Goal: Check status: Check status

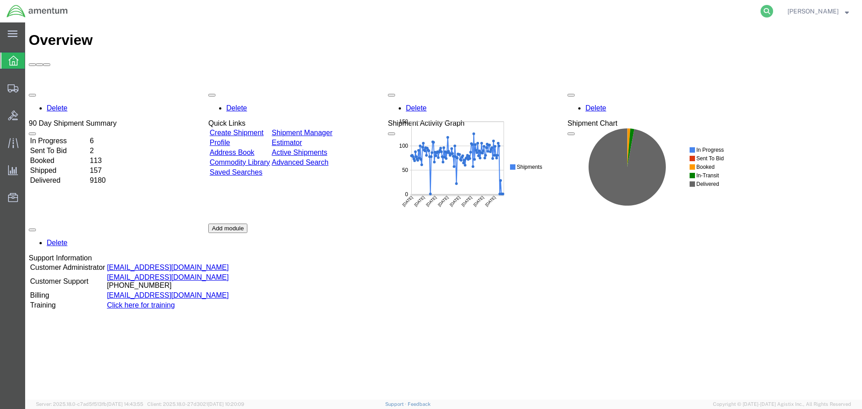
click at [764, 11] on icon at bounding box center [766, 11] width 13 height 13
click at [693, 14] on input "search" at bounding box center [623, 11] width 273 height 22
type input "c"
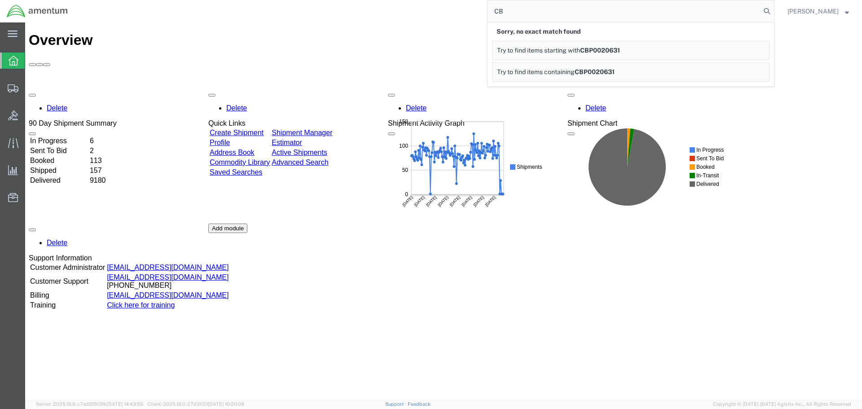
type input "C"
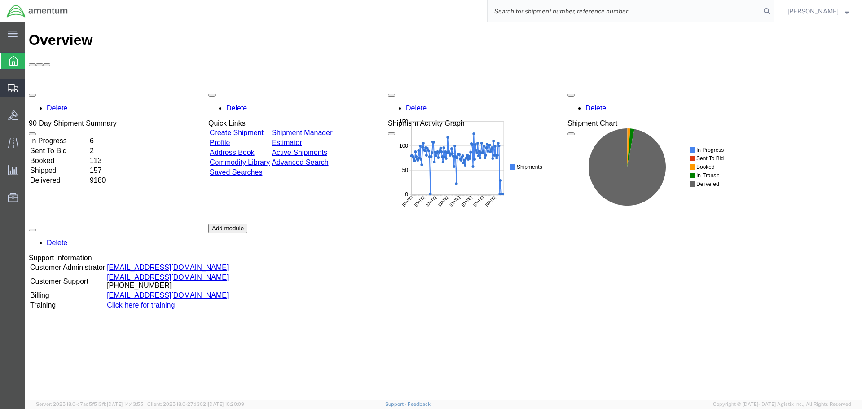
click at [0, 0] on span "Create Shipment" at bounding box center [0, 0] width 0 height 0
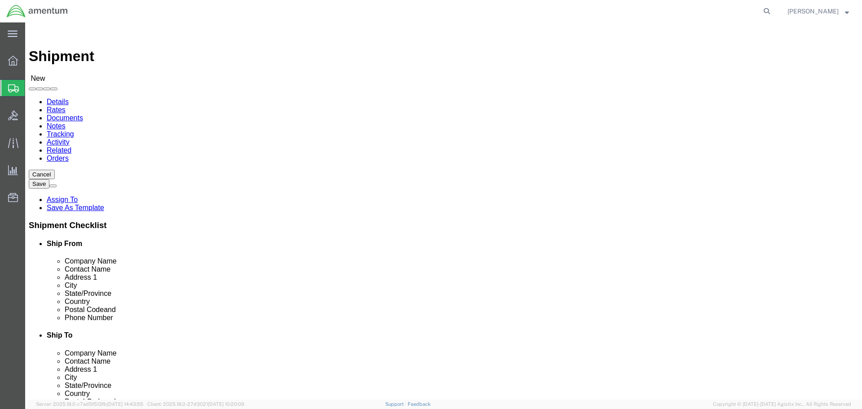
select select
click at [0, 0] on span "Shipment Manager" at bounding box center [0, 0] width 0 height 0
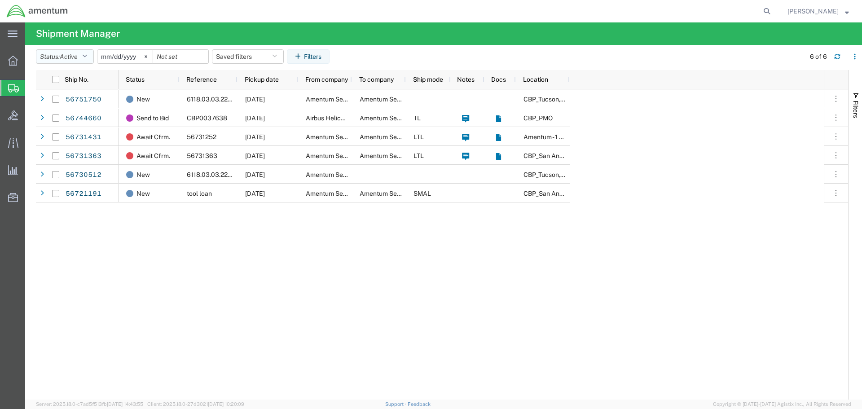
click at [83, 57] on button "Status: Active" at bounding box center [65, 56] width 58 height 14
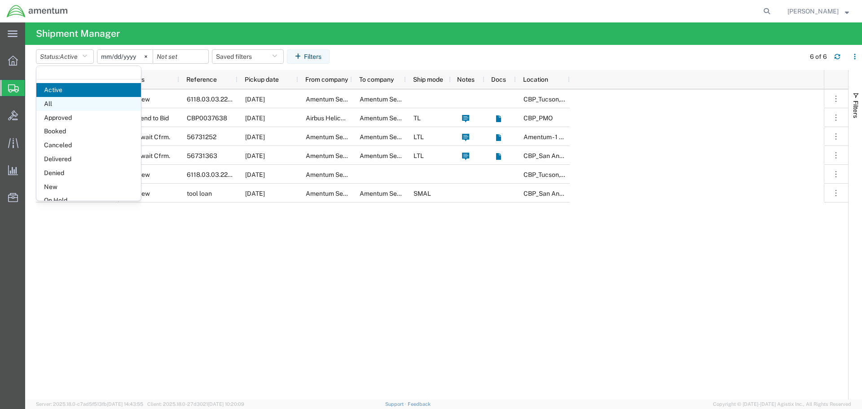
click at [80, 104] on span "All" at bounding box center [88, 104] width 105 height 14
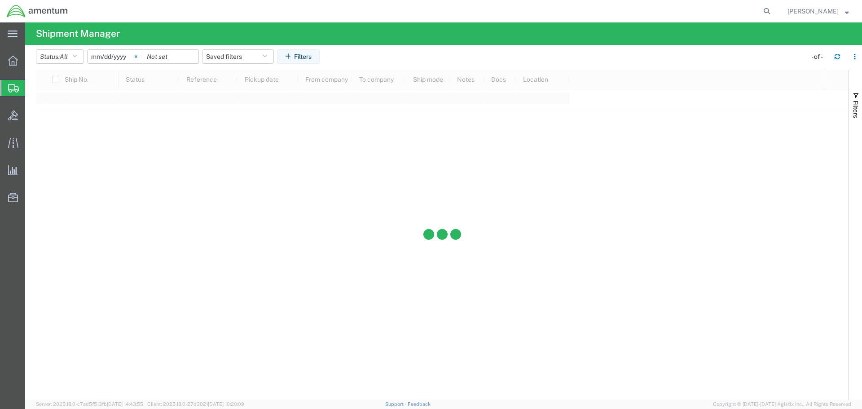
click at [139, 59] on svg-icon at bounding box center [135, 56] width 13 height 13
click at [131, 52] on input "date" at bounding box center [115, 56] width 55 height 13
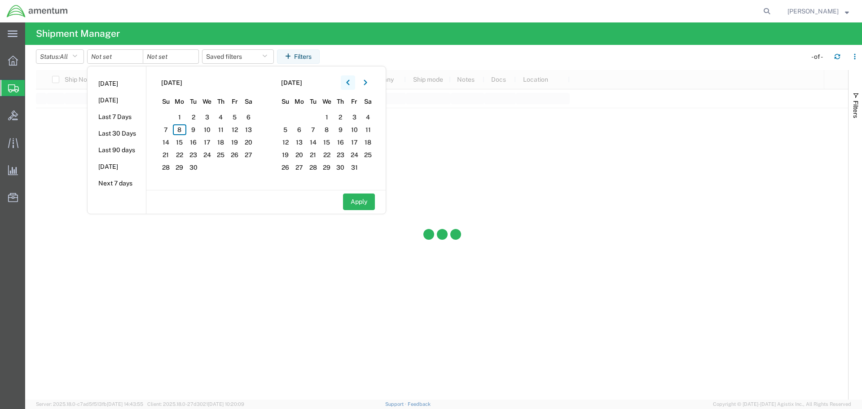
click at [349, 86] on button "button" at bounding box center [348, 82] width 14 height 14
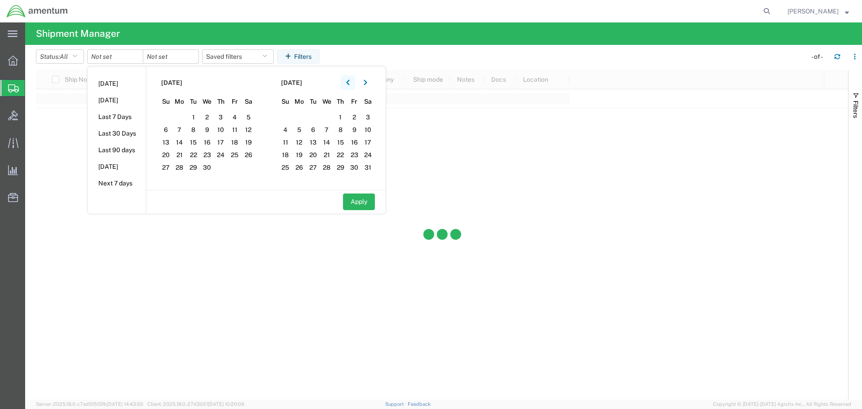
click at [349, 86] on button "button" at bounding box center [348, 82] width 14 height 14
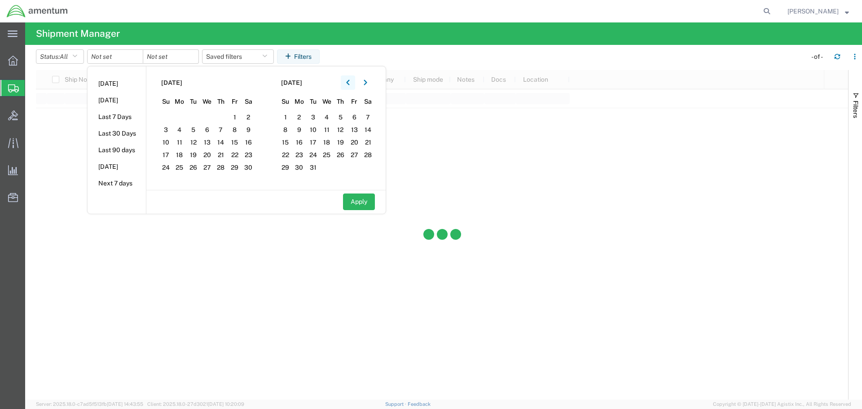
click at [349, 86] on button "button" at bounding box center [348, 82] width 14 height 14
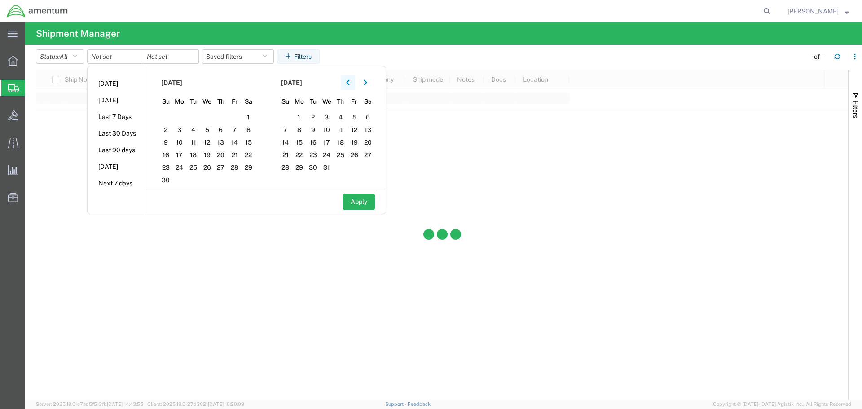
click at [349, 86] on button "button" at bounding box center [348, 82] width 14 height 14
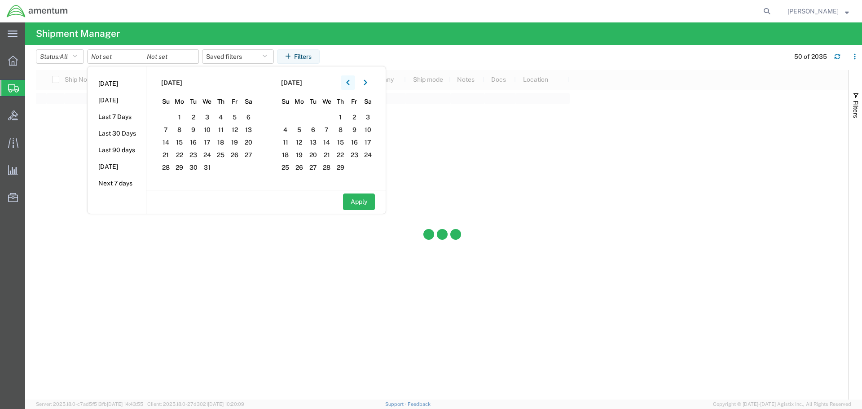
click at [349, 86] on button "button" at bounding box center [348, 82] width 14 height 14
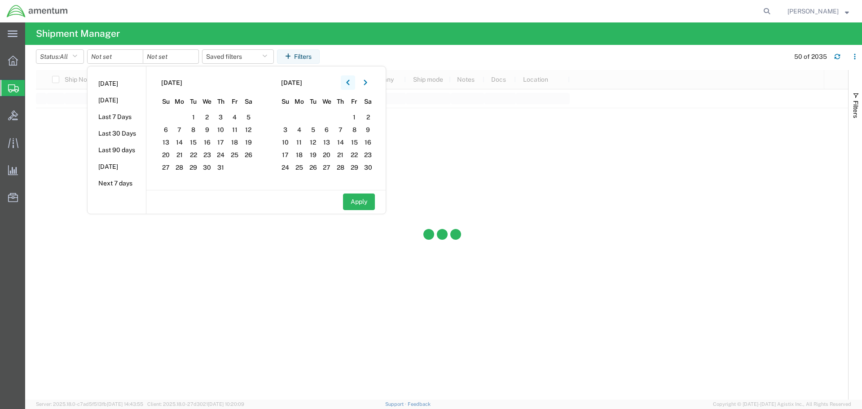
click at [349, 86] on button "button" at bounding box center [348, 82] width 14 height 14
click at [364, 86] on button "button" at bounding box center [365, 82] width 14 height 14
click at [183, 154] on span "21" at bounding box center [180, 154] width 14 height 11
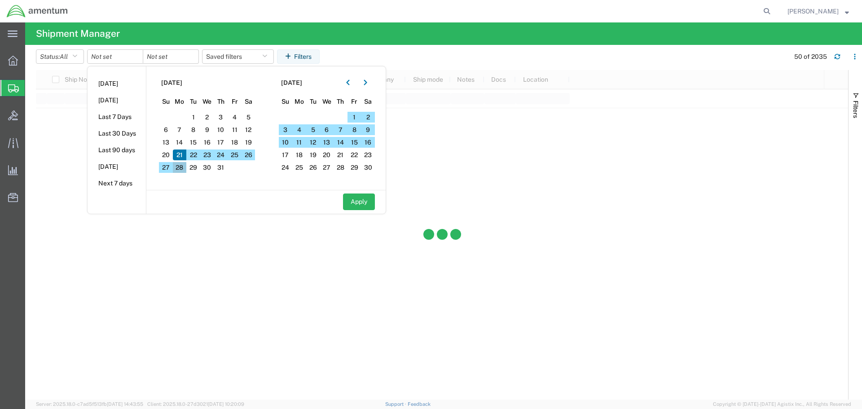
click at [185, 168] on span "28" at bounding box center [180, 167] width 14 height 11
click at [354, 200] on button "Apply" at bounding box center [359, 201] width 32 height 17
type input "[DATE]"
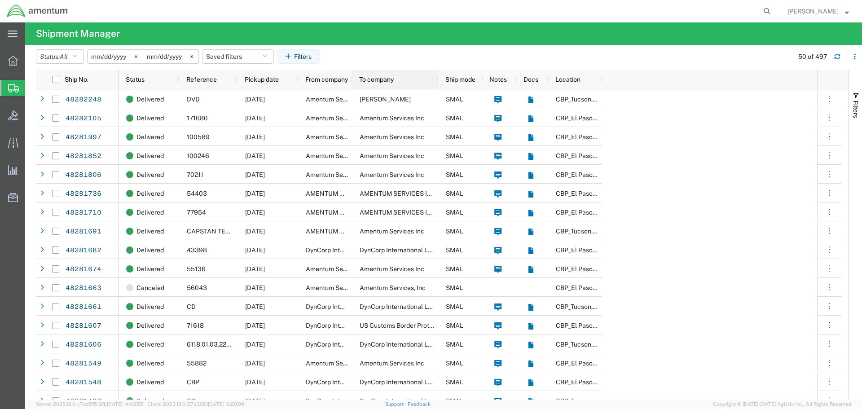
drag, startPoint x: 404, startPoint y: 79, endPoint x: 436, endPoint y: 82, distance: 32.5
click at [436, 82] on div at bounding box center [438, 79] width 4 height 19
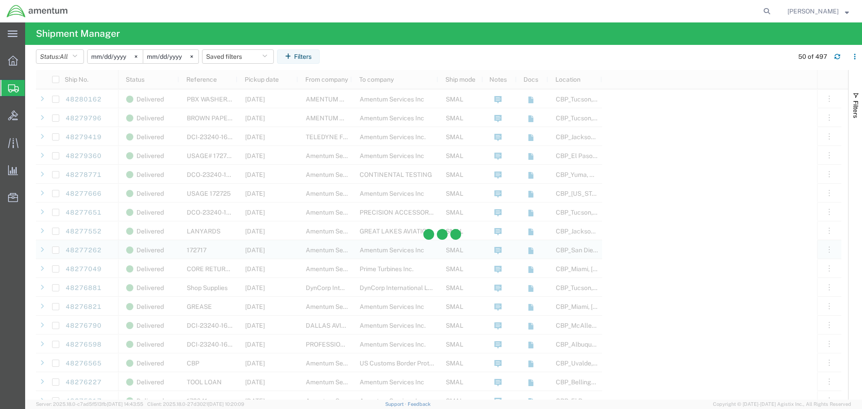
scroll to position [449, 0]
